Goal: Transaction & Acquisition: Book appointment/travel/reservation

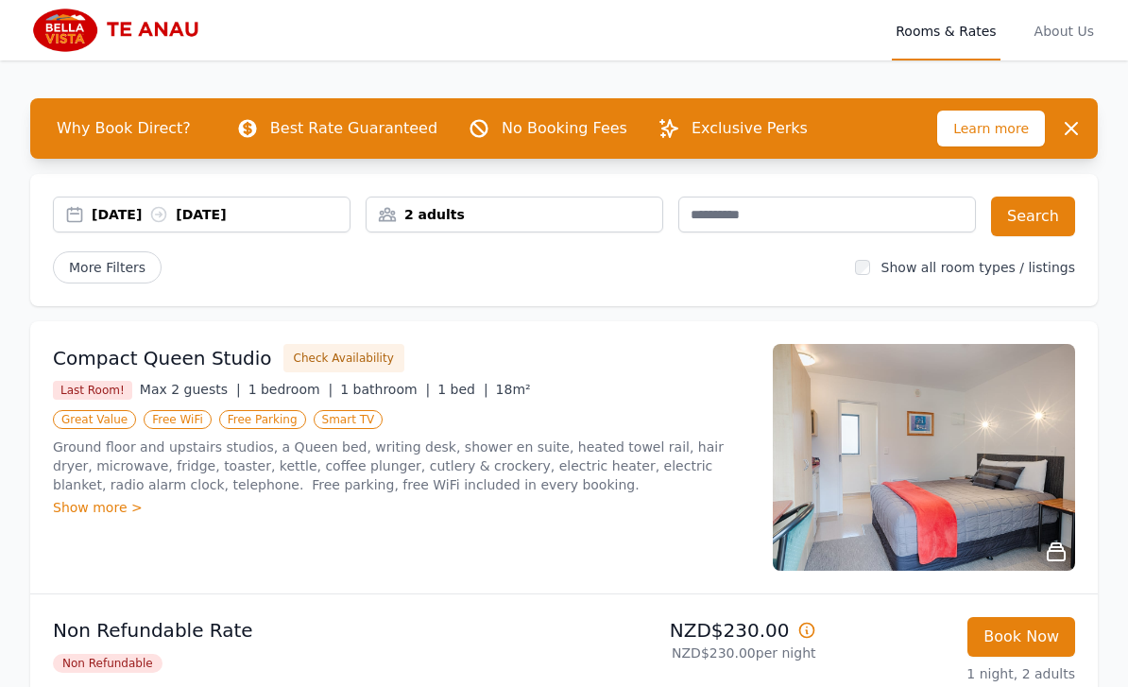
click at [142, 217] on div "[DATE] [DATE]" at bounding box center [221, 214] width 258 height 19
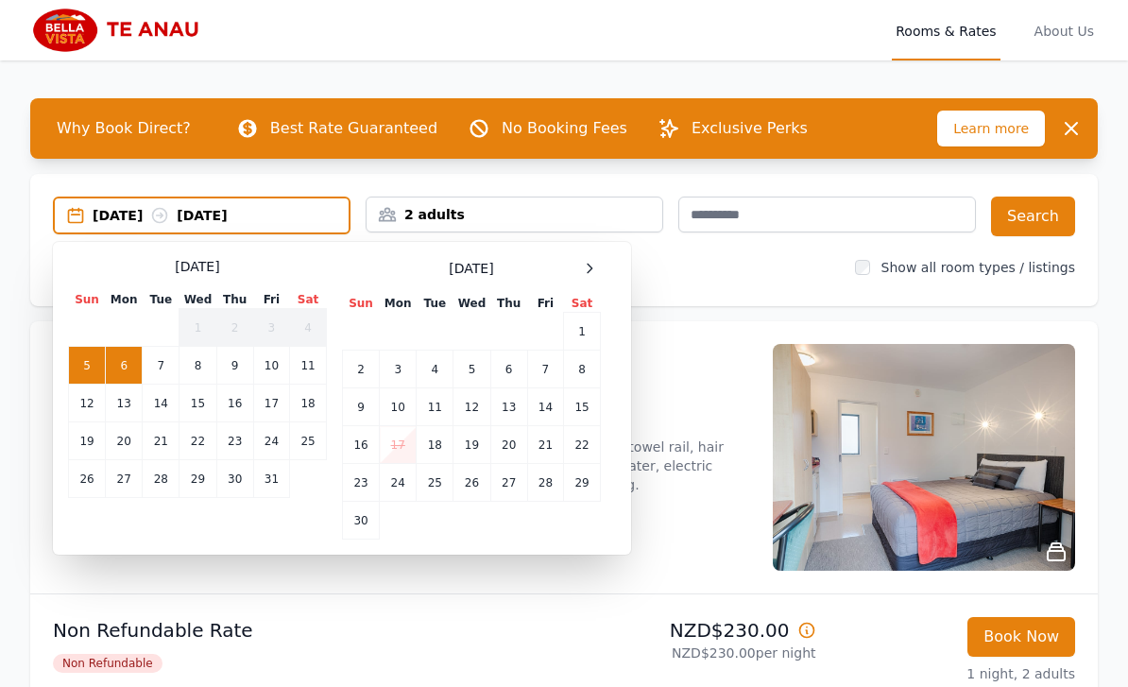
click at [594, 272] on icon at bounding box center [589, 268] width 15 height 15
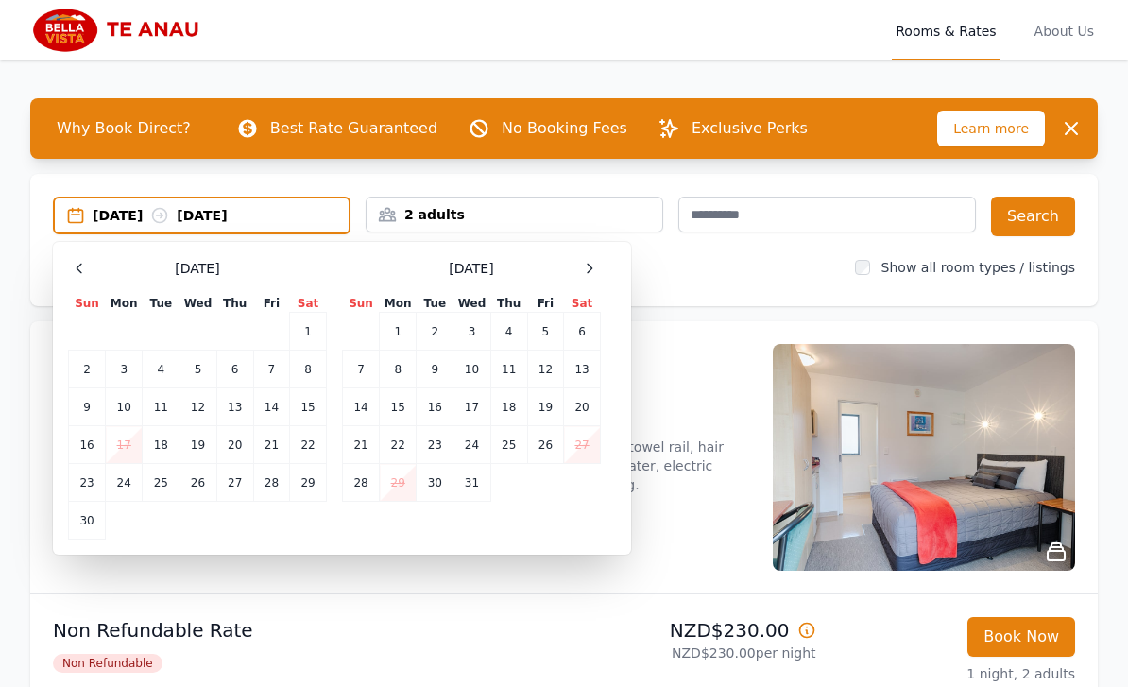
click at [592, 267] on icon at bounding box center [590, 268] width 5 height 9
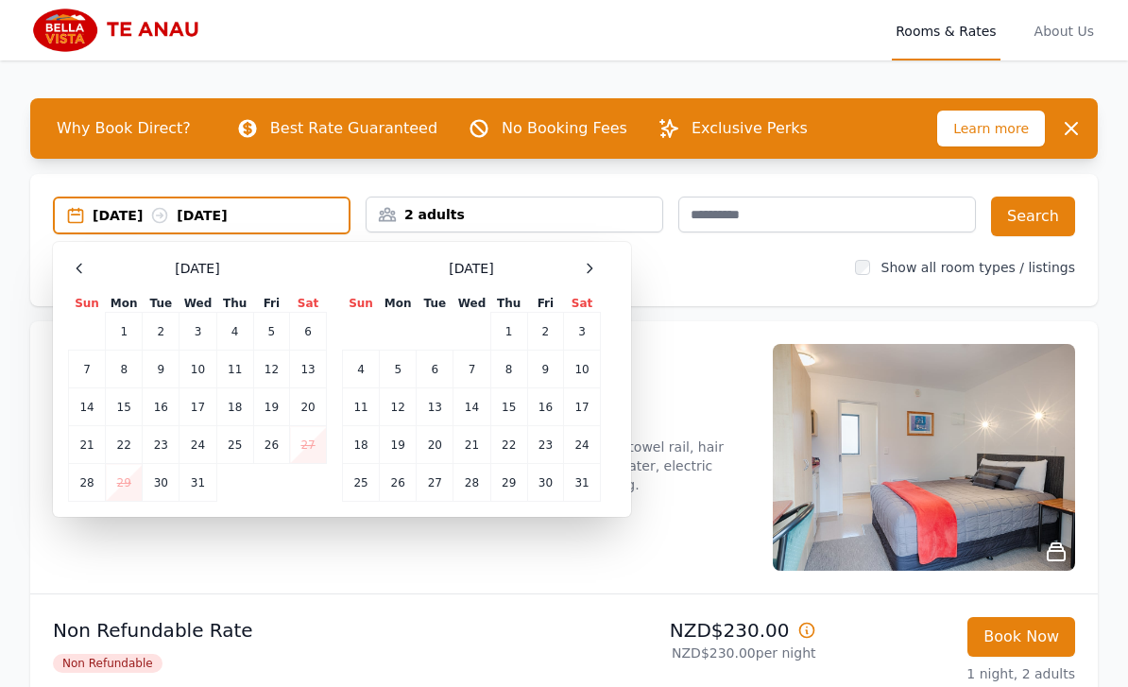
click at [598, 267] on div at bounding box center [589, 268] width 23 height 23
click at [392, 381] on td "9" at bounding box center [398, 370] width 37 height 38
click at [401, 370] on td "9" at bounding box center [398, 370] width 37 height 38
click at [437, 369] on td "10" at bounding box center [435, 370] width 37 height 38
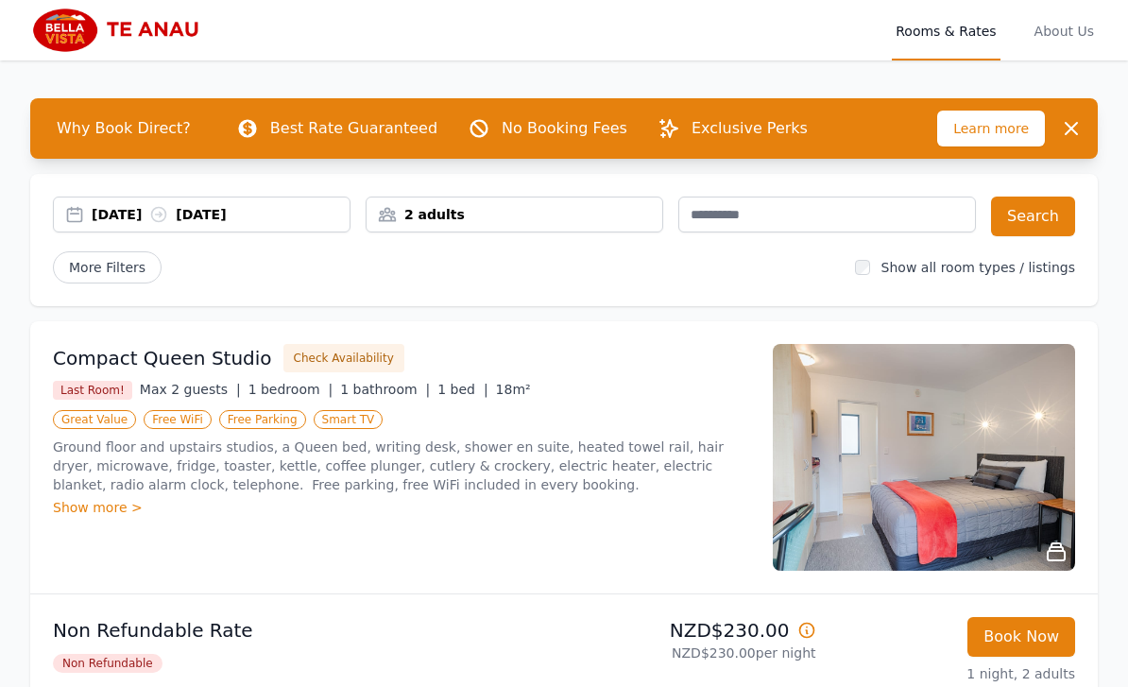
click at [168, 218] on icon at bounding box center [158, 214] width 19 height 19
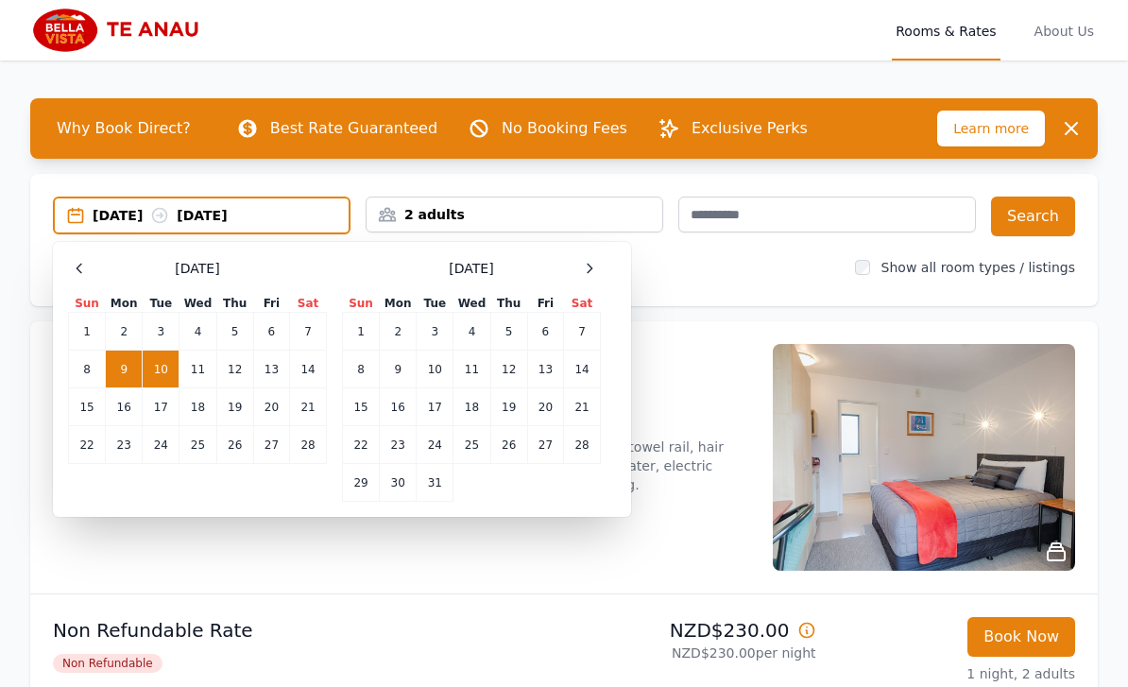
click at [166, 370] on td "10" at bounding box center [161, 370] width 37 height 38
click at [237, 368] on td "12" at bounding box center [234, 370] width 37 height 38
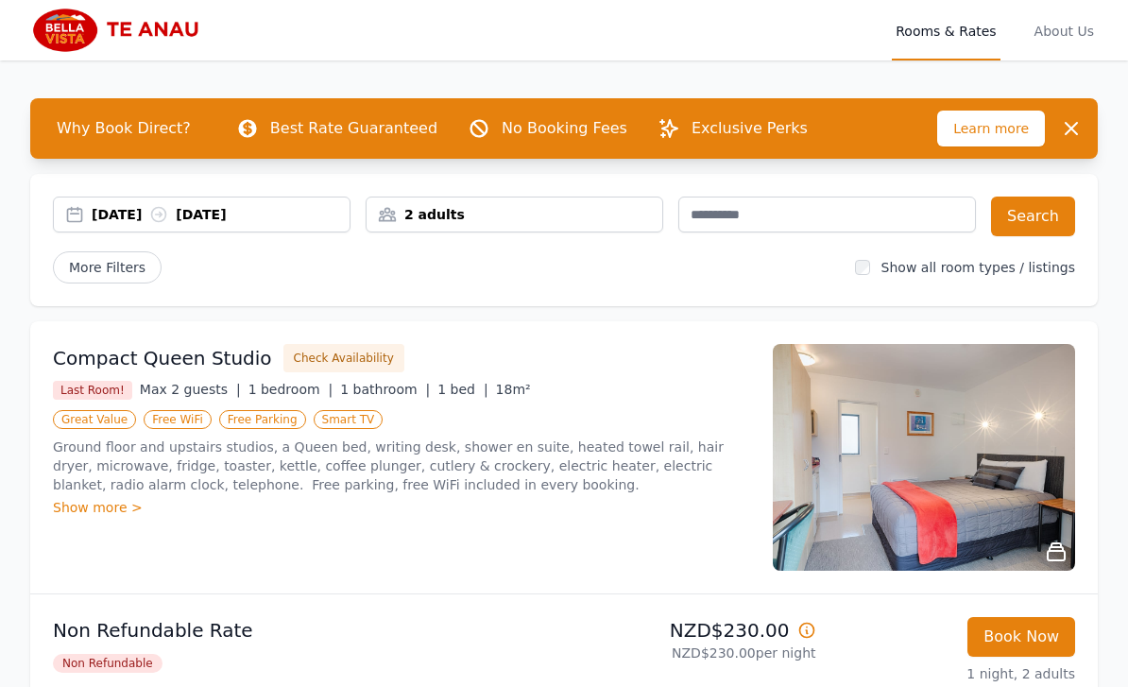
click at [1039, 217] on button "Search" at bounding box center [1033, 217] width 84 height 40
